Goal: Transaction & Acquisition: Purchase product/service

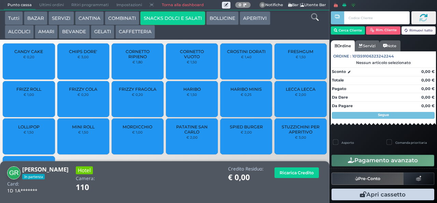
click at [35, 129] on span "LOLLIPOP" at bounding box center [29, 126] width 22 height 5
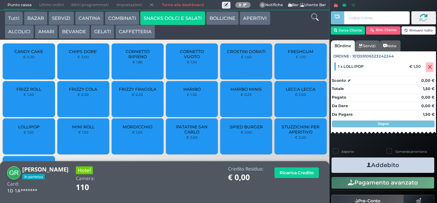
click at [367, 164] on icon "button" at bounding box center [369, 164] width 4 height 7
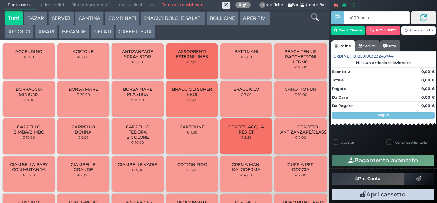
type input "a0 79 be b9"
click at [79, 31] on button "BEVANDE" at bounding box center [74, 32] width 31 height 14
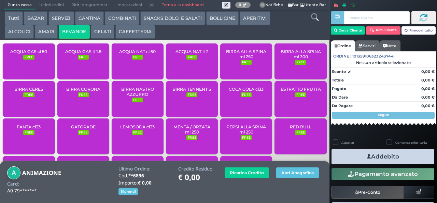
click at [188, 54] on span "ACQUA NAT lt 2" at bounding box center [192, 51] width 33 height 5
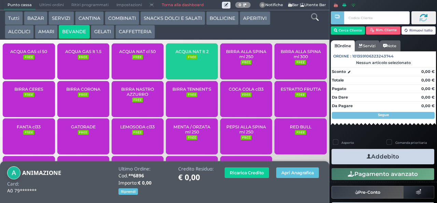
click at [189, 54] on span "ACQUA NAT lt 2" at bounding box center [192, 51] width 33 height 5
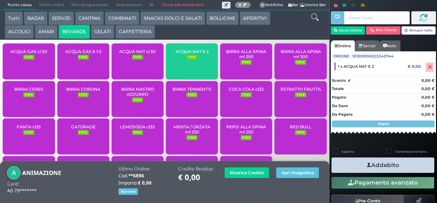
click at [192, 54] on span "ACQUA NAT lt 2" at bounding box center [192, 51] width 33 height 5
click at [196, 54] on span "ACQUA NAT lt 2" at bounding box center [192, 51] width 33 height 5
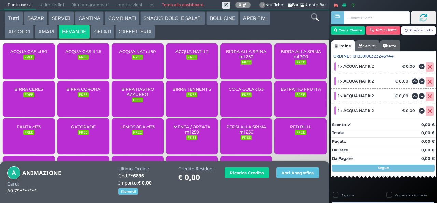
click at [144, 54] on span "ACQUA NAT cl 50" at bounding box center [137, 51] width 37 height 5
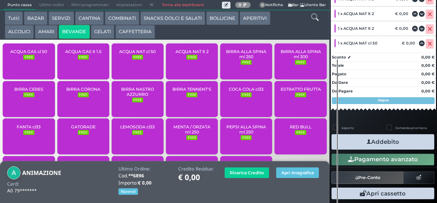
scroll to position [117, 0]
click at [392, 141] on button "Addebito" at bounding box center [383, 141] width 103 height 15
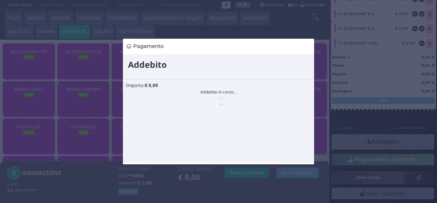
scroll to position [0, 0]
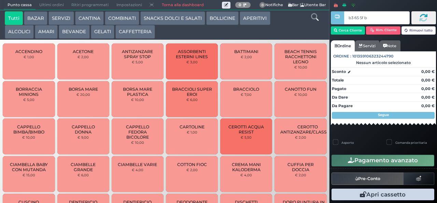
type input "b3 65 5f bb"
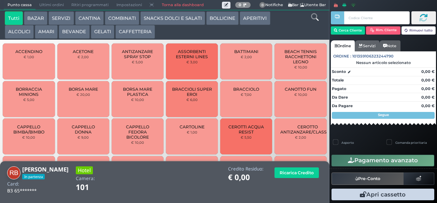
click at [177, 18] on button "SNACKS DOLCI E SALATI" at bounding box center [172, 18] width 65 height 14
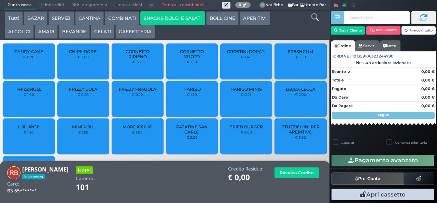
click at [189, 134] on span "PATATINE SAN CARLO" at bounding box center [192, 129] width 41 height 10
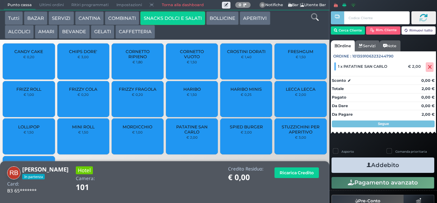
click at [194, 134] on span "PATATINE SAN CARLO" at bounding box center [192, 129] width 41 height 10
click at [378, 164] on button "Addebito" at bounding box center [383, 164] width 103 height 15
